Goal: Information Seeking & Learning: Learn about a topic

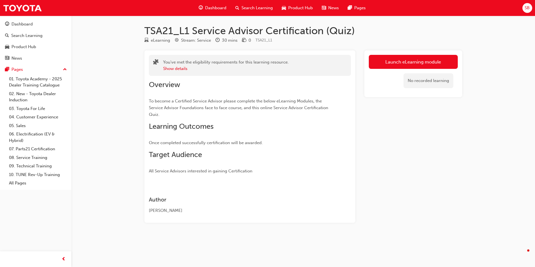
click at [433, 57] on link "Launch eLearning module" at bounding box center [413, 62] width 89 height 14
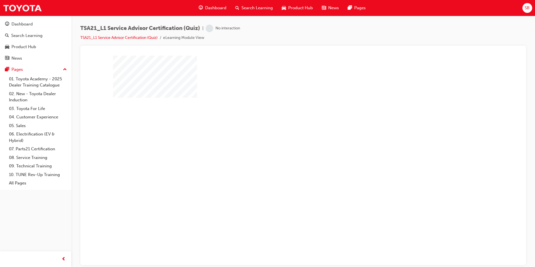
click at [287, 140] on div "play" at bounding box center [287, 140] width 0 height 0
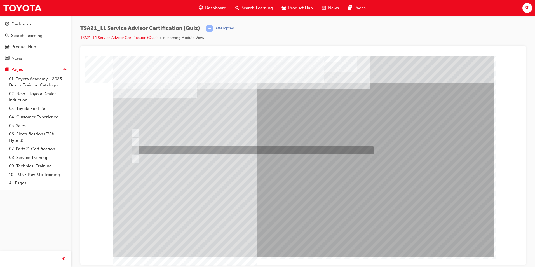
click at [134, 148] on input "To increase the number/rate of on-time arrivals." at bounding box center [135, 150] width 6 height 6
radio input "true"
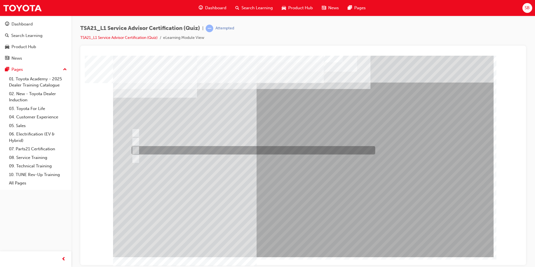
click at [184, 147] on div at bounding box center [252, 150] width 244 height 8
radio input "true"
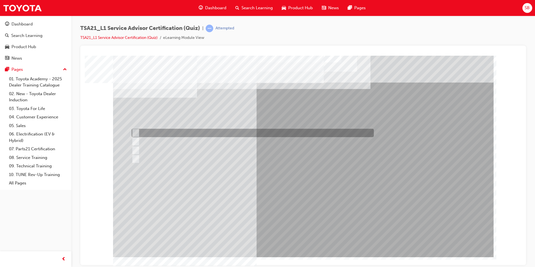
click at [177, 132] on div at bounding box center [251, 133] width 242 height 8
radio input "true"
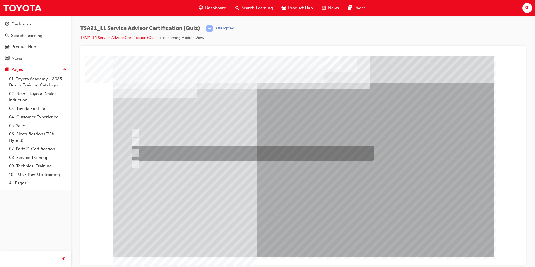
click at [139, 149] on div at bounding box center [251, 153] width 242 height 15
radio input "true"
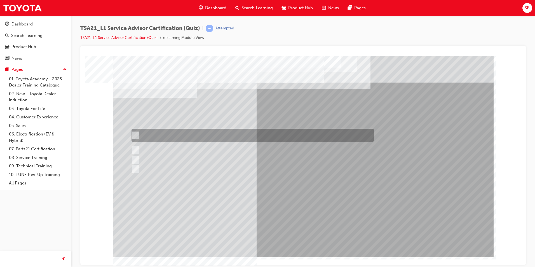
click at [156, 133] on div at bounding box center [251, 135] width 242 height 13
radio input "true"
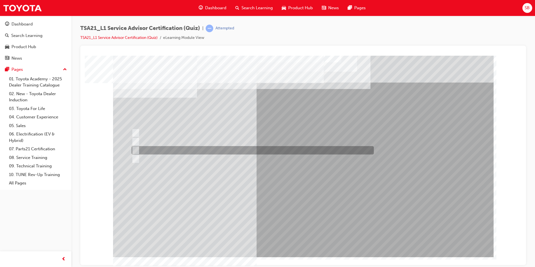
click at [204, 146] on div at bounding box center [251, 150] width 242 height 8
radio input "true"
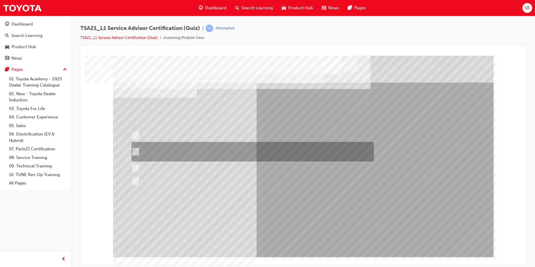
click at [144, 154] on div at bounding box center [251, 152] width 242 height 20
radio input "true"
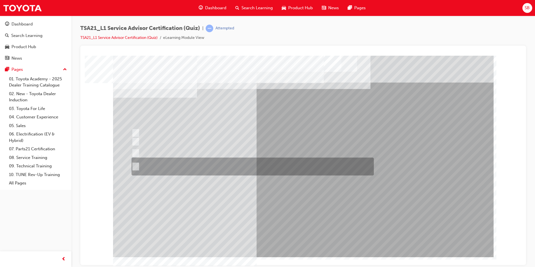
click at [151, 163] on div at bounding box center [251, 167] width 242 height 18
radio input "true"
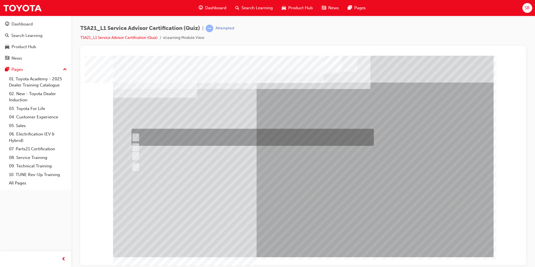
click at [262, 130] on div at bounding box center [251, 137] width 242 height 17
radio input "true"
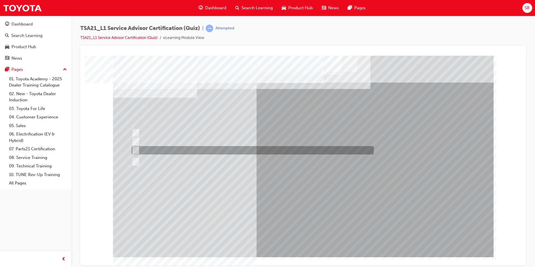
click at [222, 150] on div at bounding box center [251, 150] width 242 height 8
radio input "true"
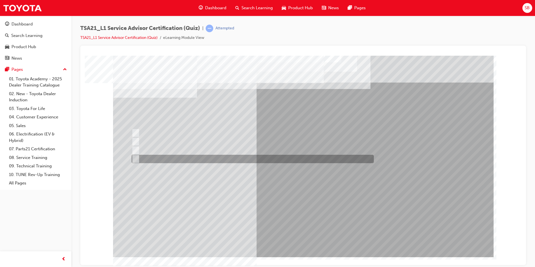
click at [137, 158] on input "Promote, Advise, Build Rapport, Satisfy" at bounding box center [135, 159] width 6 height 6
radio input "true"
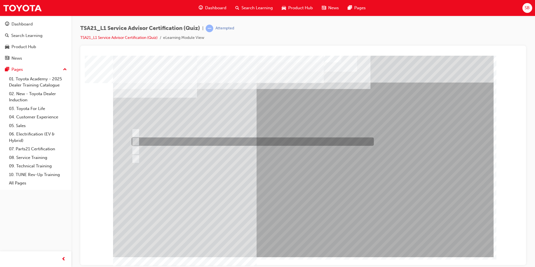
click at [201, 139] on div at bounding box center [251, 141] width 242 height 8
radio input "true"
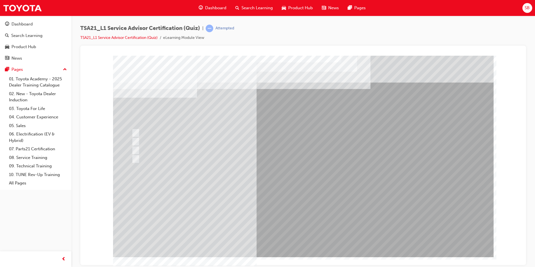
click at [173, 158] on div at bounding box center [251, 159] width 242 height 8
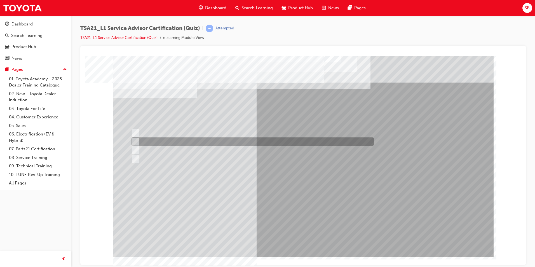
click at [177, 139] on div at bounding box center [251, 141] width 242 height 8
radio input "true"
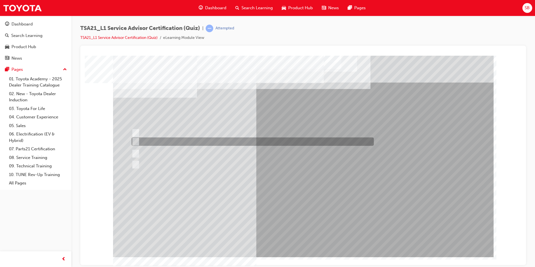
click at [342, 143] on div at bounding box center [251, 141] width 242 height 8
radio input "true"
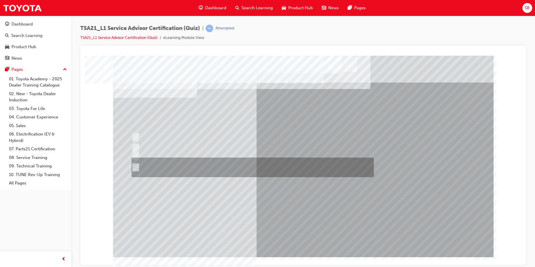
click at [185, 172] on div at bounding box center [251, 168] width 242 height 20
radio input "true"
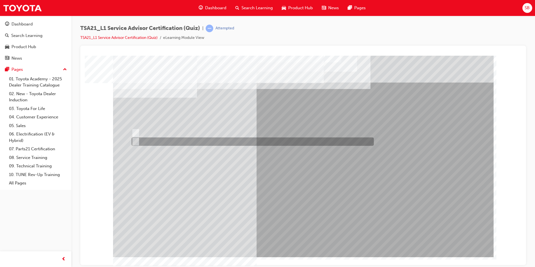
click at [155, 142] on div at bounding box center [251, 141] width 242 height 8
radio input "true"
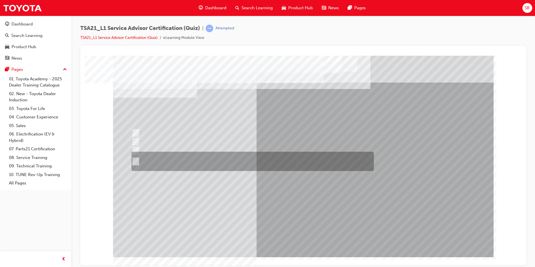
click at [324, 166] on div at bounding box center [251, 161] width 242 height 19
radio input "true"
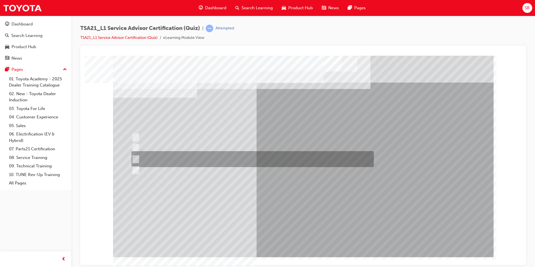
click at [209, 159] on div at bounding box center [251, 159] width 242 height 16
radio input "true"
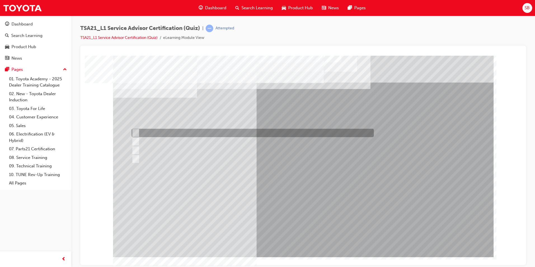
click at [237, 130] on div at bounding box center [251, 133] width 242 height 8
radio input "true"
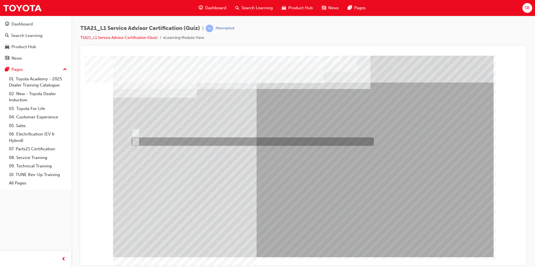
click at [149, 142] on div at bounding box center [251, 141] width 242 height 8
radio input "true"
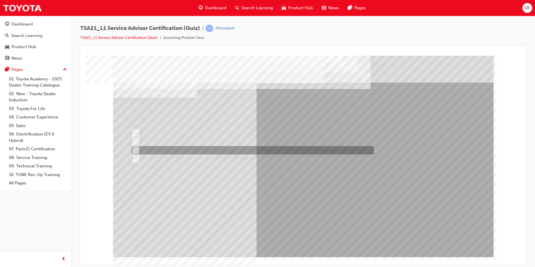
click at [181, 146] on div at bounding box center [251, 150] width 242 height 8
radio input "true"
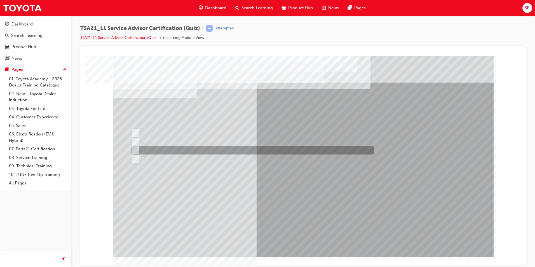
click at [315, 153] on div at bounding box center [251, 150] width 242 height 8
radio input "true"
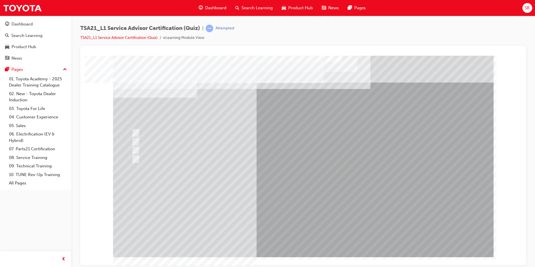
drag, startPoint x: 309, startPoint y: 227, endPoint x: 303, endPoint y: 236, distance: 9.9
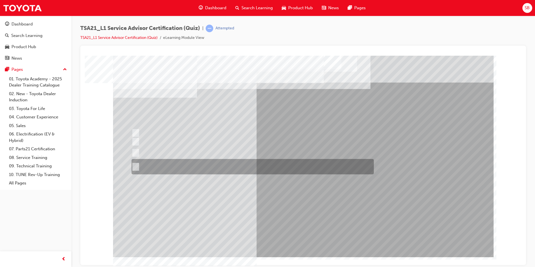
click at [173, 165] on div at bounding box center [251, 166] width 242 height 15
radio input "true"
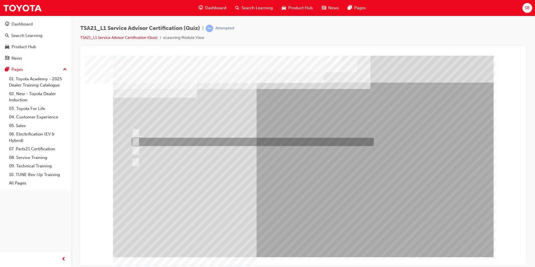
click at [339, 145] on div at bounding box center [251, 142] width 242 height 8
radio input "true"
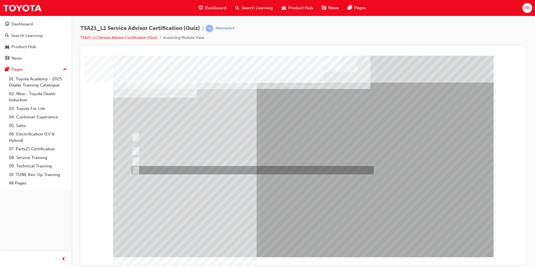
click at [173, 167] on div at bounding box center [251, 170] width 242 height 8
radio input "true"
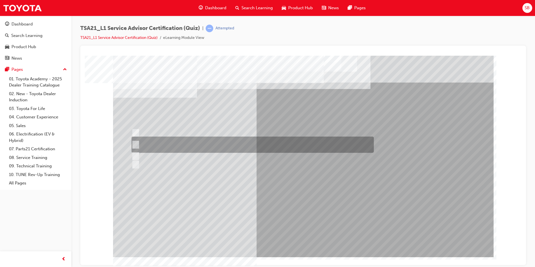
click at [325, 143] on div at bounding box center [251, 145] width 242 height 16
radio input "true"
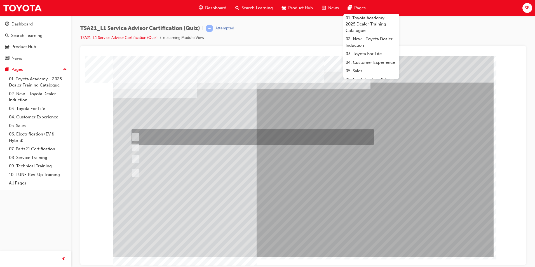
click at [190, 140] on div at bounding box center [251, 137] width 242 height 17
radio input "true"
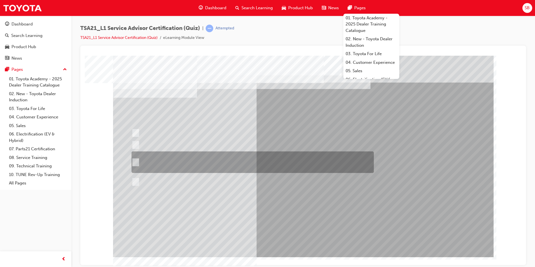
click at [150, 161] on div at bounding box center [251, 162] width 242 height 22
radio input "true"
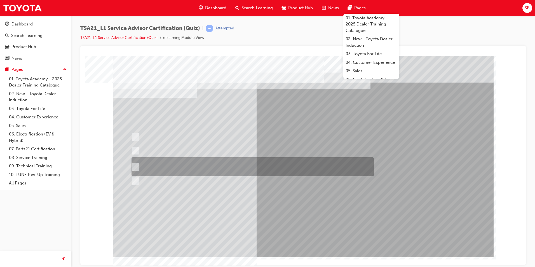
click at [323, 168] on div at bounding box center [251, 166] width 242 height 19
radio input "true"
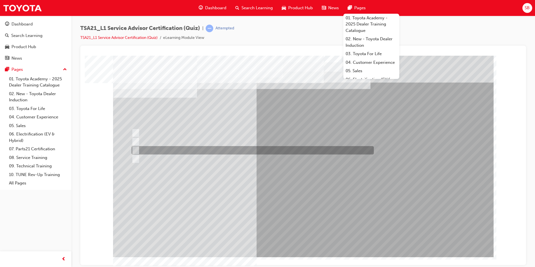
click at [210, 153] on div at bounding box center [251, 150] width 242 height 8
radio input "true"
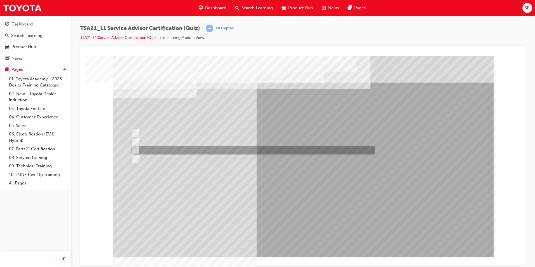
click at [177, 150] on div at bounding box center [252, 150] width 244 height 8
radio input "true"
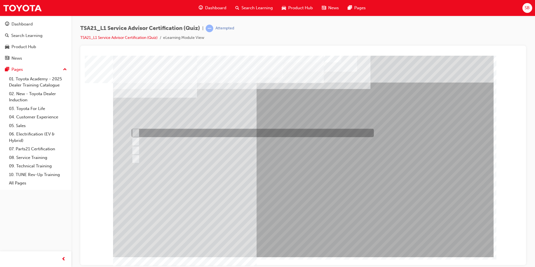
click at [182, 133] on div at bounding box center [251, 133] width 242 height 8
radio input "true"
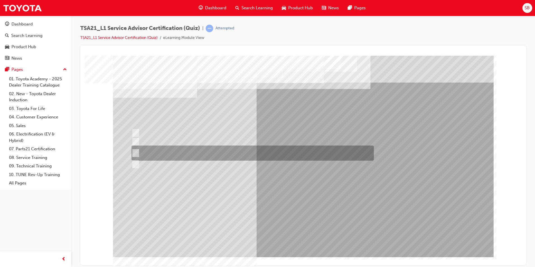
click at [253, 158] on div at bounding box center [251, 153] width 242 height 15
radio input "true"
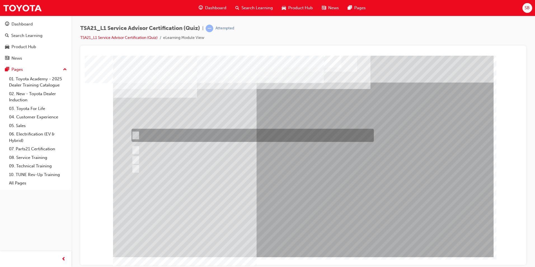
click at [267, 135] on div at bounding box center [251, 135] width 242 height 13
radio input "true"
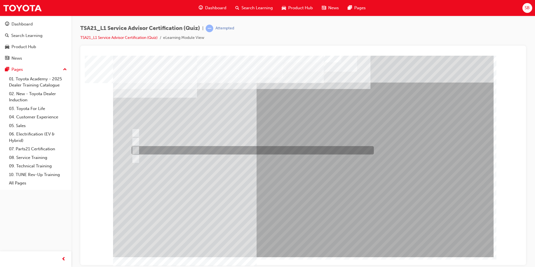
click at [138, 149] on div at bounding box center [251, 150] width 242 height 8
radio input "true"
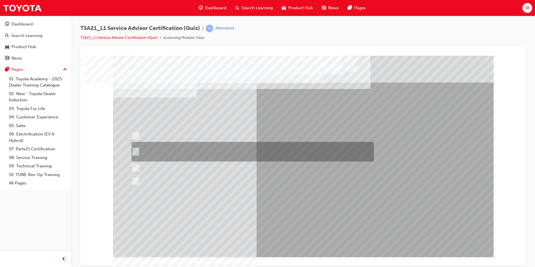
click at [245, 153] on div at bounding box center [251, 152] width 242 height 20
radio input "true"
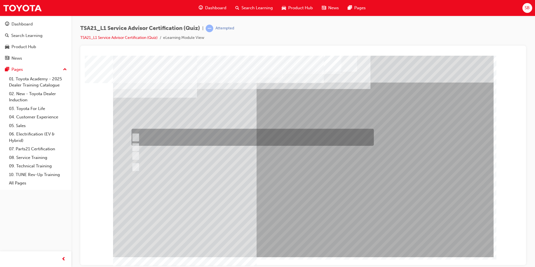
click at [265, 132] on div at bounding box center [251, 137] width 242 height 17
radio input "true"
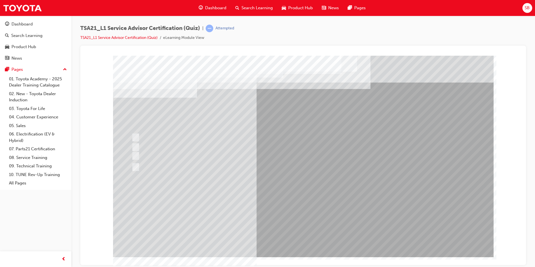
click at [372, 156] on div at bounding box center [253, 156] width 242 height 8
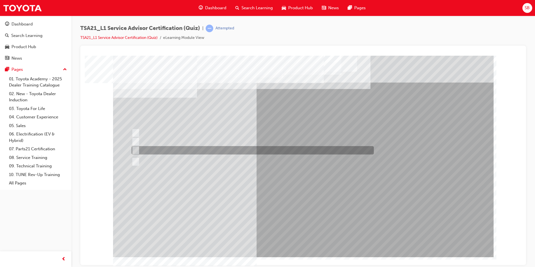
click at [194, 149] on div at bounding box center [251, 150] width 242 height 8
radio input "true"
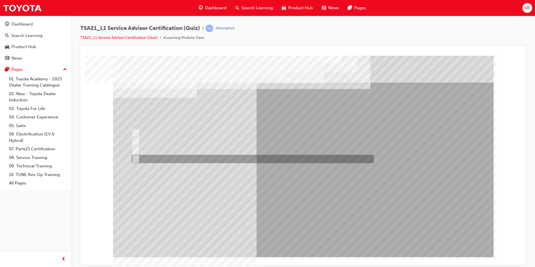
click at [246, 160] on div at bounding box center [251, 159] width 242 height 8
radio input "true"
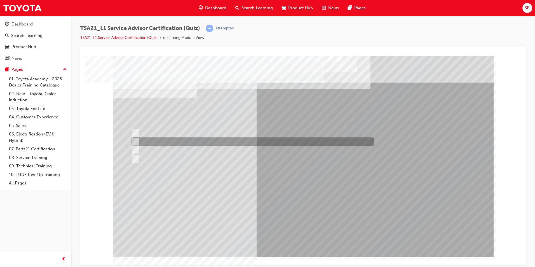
click at [339, 139] on div at bounding box center [251, 141] width 242 height 8
radio input "true"
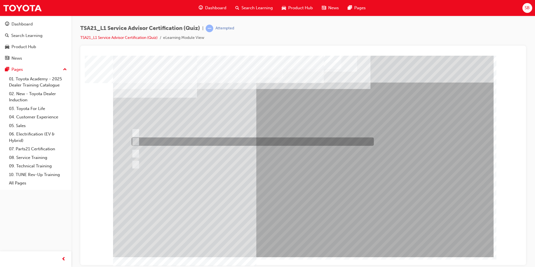
click at [283, 142] on div at bounding box center [251, 141] width 242 height 8
radio input "true"
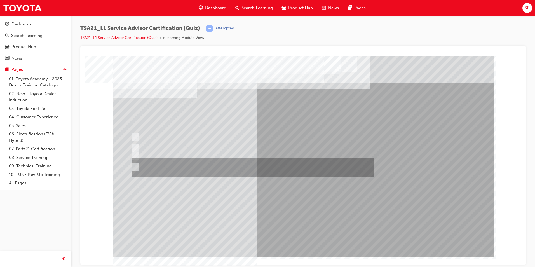
click at [212, 166] on div at bounding box center [251, 168] width 242 height 20
radio input "true"
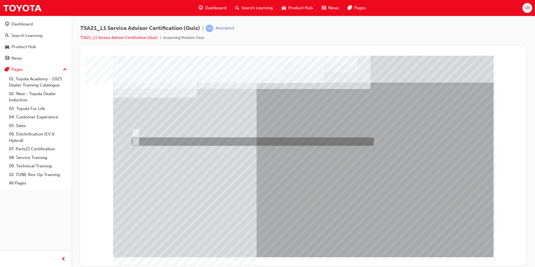
click at [160, 139] on div at bounding box center [251, 141] width 242 height 8
radio input "true"
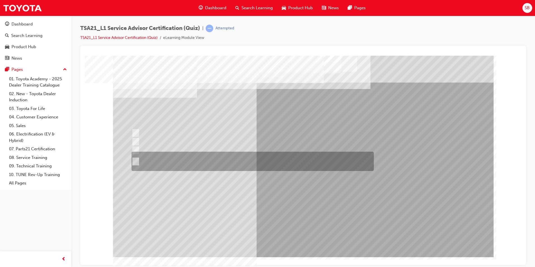
click at [173, 160] on div at bounding box center [251, 161] width 242 height 19
radio input "true"
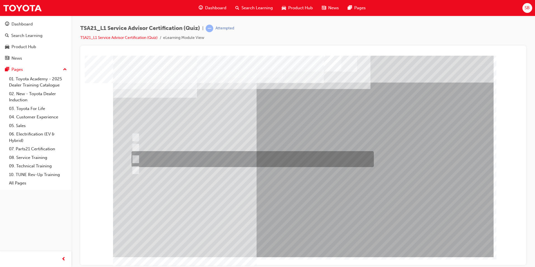
click at [204, 156] on div at bounding box center [251, 159] width 242 height 16
radio input "true"
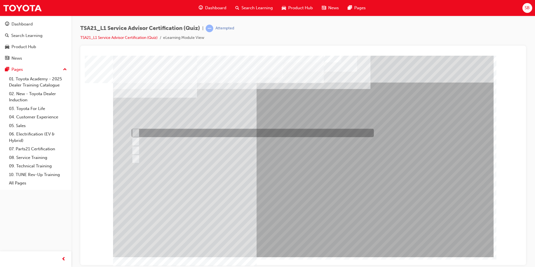
click at [208, 129] on div at bounding box center [251, 133] width 242 height 8
radio input "true"
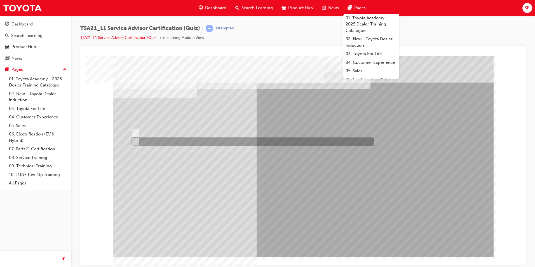
click at [173, 143] on div at bounding box center [251, 141] width 242 height 8
radio input "true"
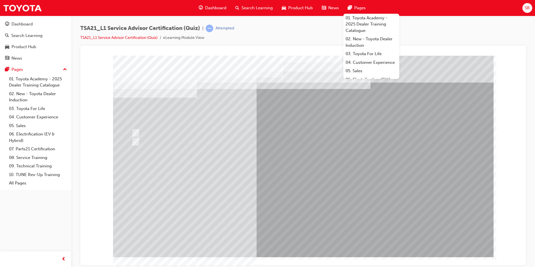
click at [286, 35] on div "TSA21_L1 Service Advisor Certification (Quiz) | Attempted TSA21_L1 Service Advi…" at bounding box center [303, 35] width 446 height 21
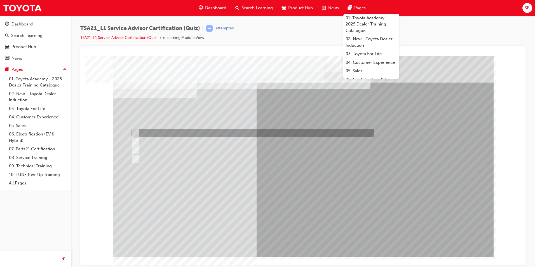
click at [163, 133] on div at bounding box center [251, 133] width 242 height 8
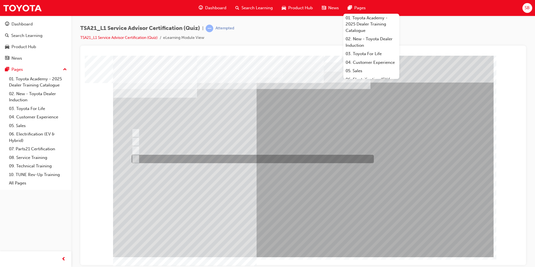
click at [157, 159] on div at bounding box center [251, 159] width 242 height 8
radio input "false"
radio input "true"
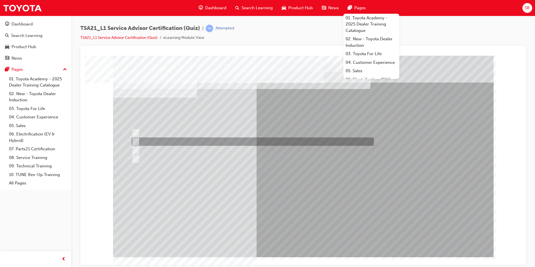
click at [249, 142] on div at bounding box center [251, 141] width 242 height 8
radio input "true"
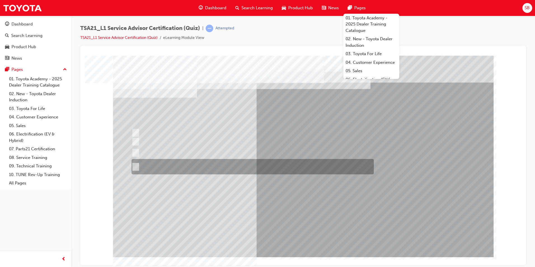
click at [161, 166] on div at bounding box center [251, 166] width 242 height 15
radio input "true"
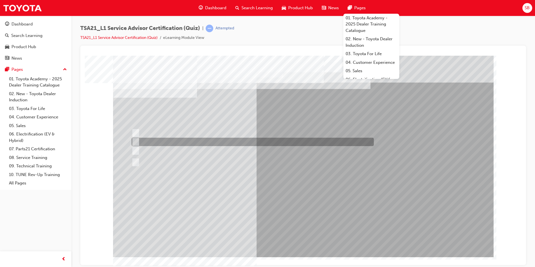
click at [258, 143] on div at bounding box center [251, 142] width 242 height 8
radio input "true"
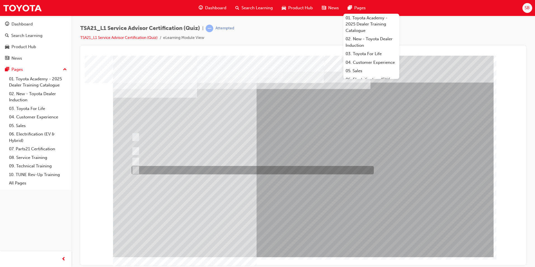
click at [216, 168] on div at bounding box center [251, 170] width 242 height 8
radio input "true"
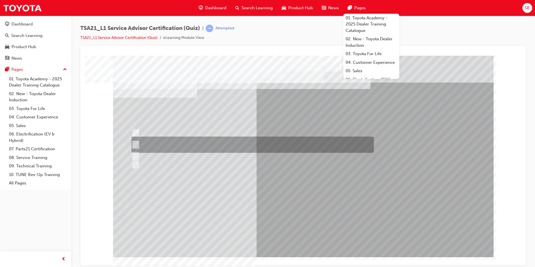
click at [255, 148] on div at bounding box center [251, 145] width 242 height 16
radio input "true"
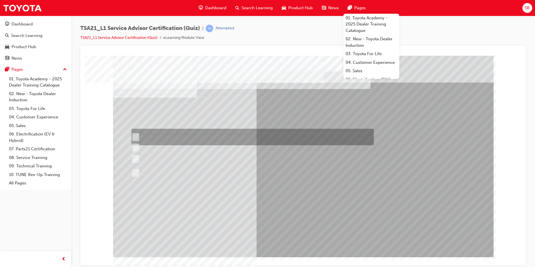
click at [191, 132] on div at bounding box center [251, 137] width 242 height 17
radio input "true"
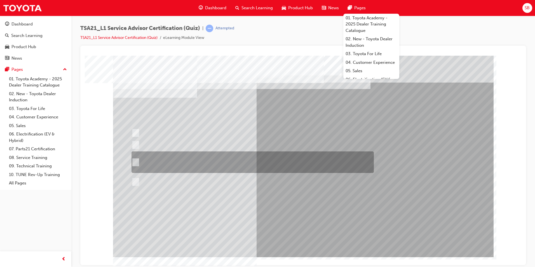
click at [197, 152] on div at bounding box center [251, 162] width 242 height 22
radio input "true"
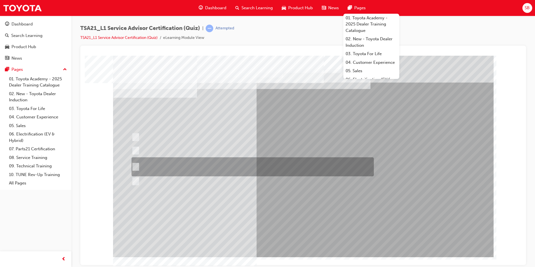
click at [166, 171] on div at bounding box center [251, 166] width 242 height 19
radio input "true"
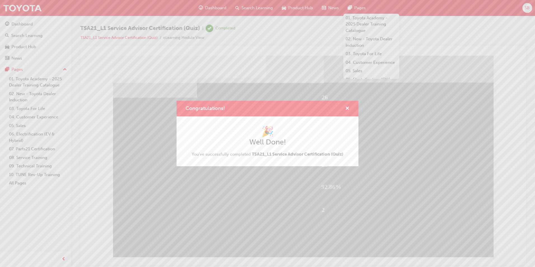
click at [268, 146] on h2 "Well Done!" at bounding box center [268, 142] width 152 height 9
click at [348, 104] on div "Congratulations!" at bounding box center [268, 109] width 182 height 16
click at [348, 109] on span "cross-icon" at bounding box center [347, 108] width 4 height 5
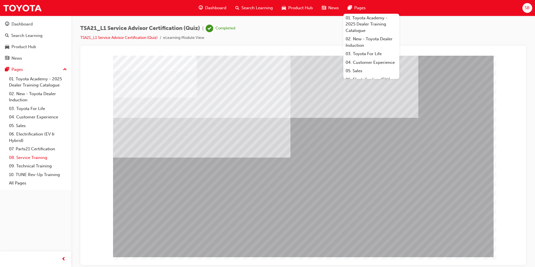
click at [32, 156] on link "08. Service Training" at bounding box center [38, 157] width 62 height 9
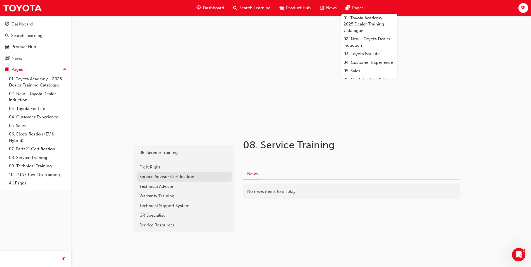
click at [190, 178] on div "Service Advisor Certification" at bounding box center [184, 176] width 90 height 6
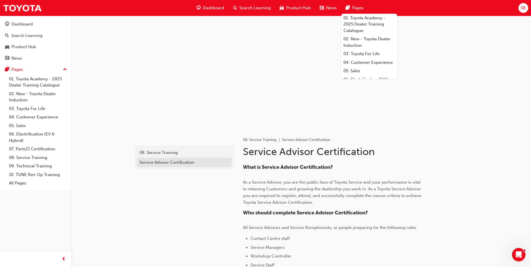
click at [181, 162] on div "Service Advisor Certification" at bounding box center [184, 162] width 90 height 6
click at [18, 25] on div "Dashboard" at bounding box center [21, 24] width 21 height 6
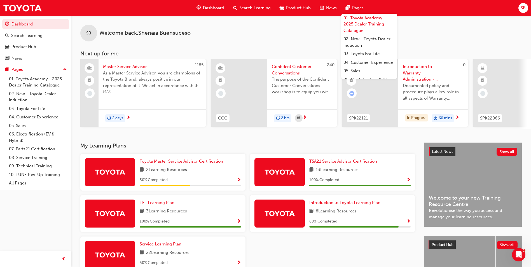
click at [391, 15] on link "01. Toyota Academy - 2025 Dealer Training Catalogue" at bounding box center [369, 24] width 56 height 21
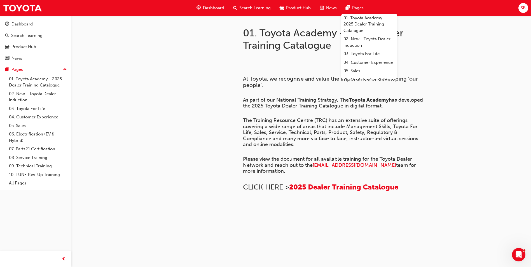
click at [357, 7] on span "Pages" at bounding box center [357, 8] width 11 height 6
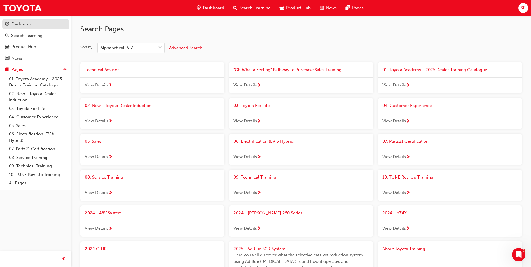
click at [27, 26] on div "Dashboard" at bounding box center [21, 24] width 21 height 6
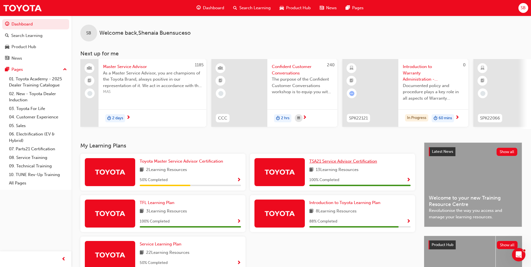
click at [327, 164] on span "TSA21 Service Advisor Certification" at bounding box center [343, 161] width 68 height 5
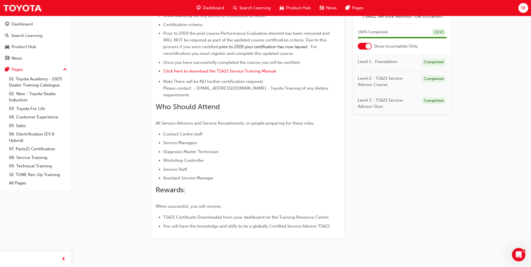
scroll to position [276, 0]
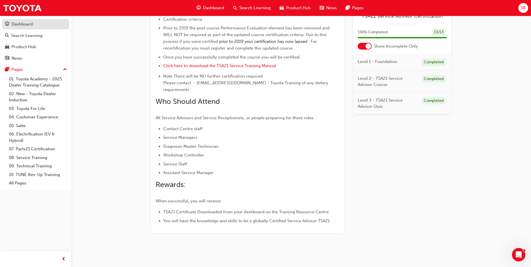
click at [25, 26] on div "Dashboard" at bounding box center [21, 24] width 21 height 6
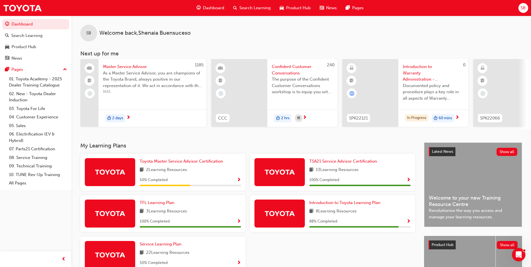
click at [213, 5] on span "Dashboard" at bounding box center [213, 8] width 21 height 6
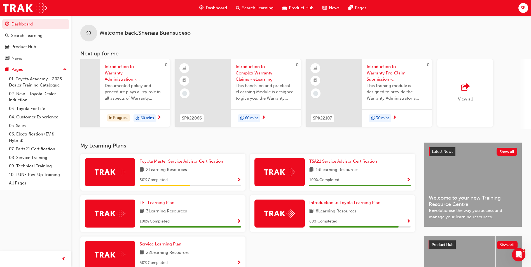
scroll to position [0, 298]
click at [469, 92] on div "View all" at bounding box center [465, 93] width 15 height 18
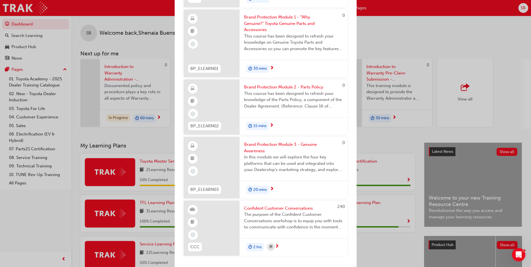
scroll to position [588, 0]
click at [401, 24] on div "Next up for me 1185 Master Service Advisor As a Master Service Advisor, you are…" at bounding box center [265, 133] width 531 height 267
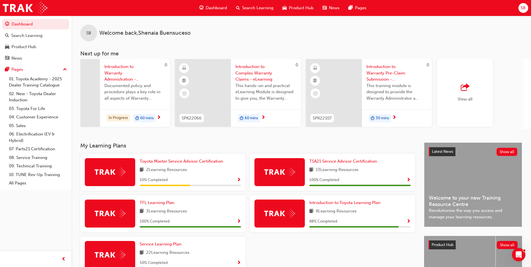
scroll to position [67, 0]
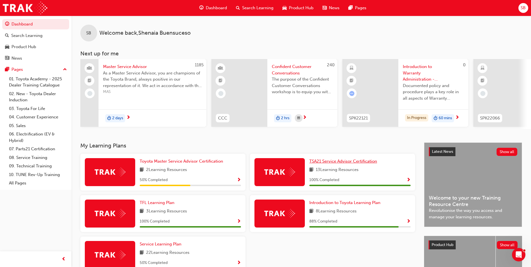
click at [348, 163] on span "TSA21 Service Advisor Certification" at bounding box center [343, 161] width 68 height 5
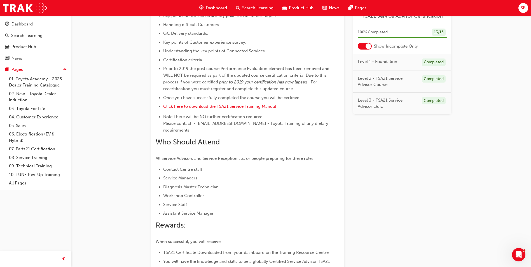
scroll to position [276, 0]
